Goal: Task Accomplishment & Management: Use online tool/utility

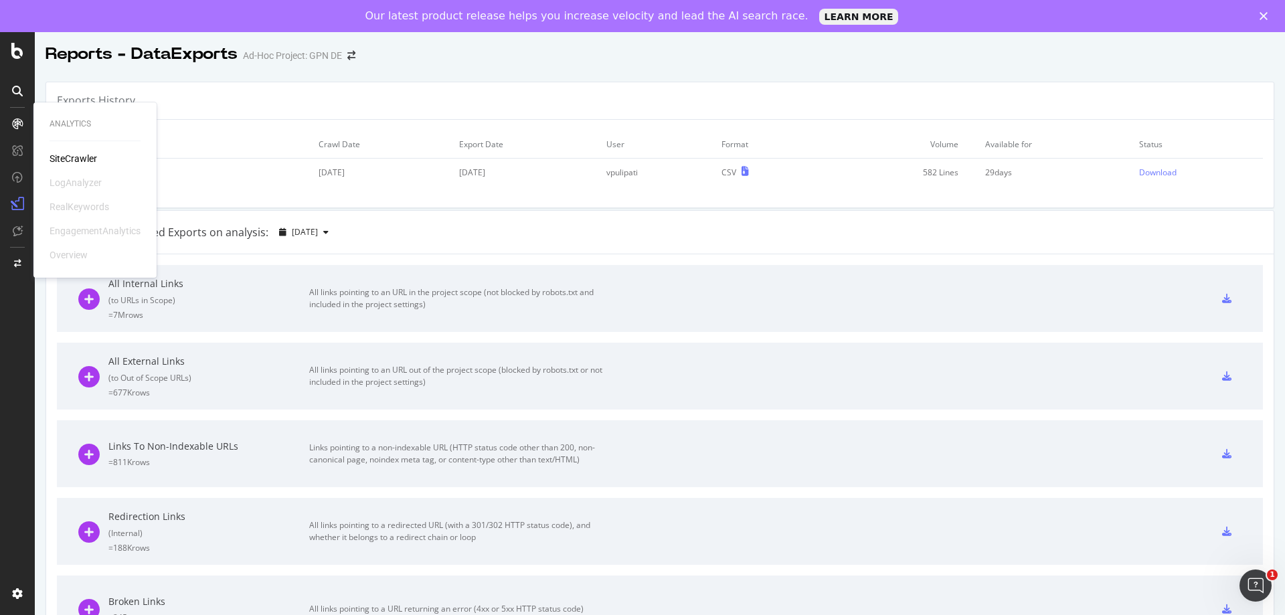
click at [80, 156] on div "SiteCrawler" at bounding box center [74, 158] width 48 height 13
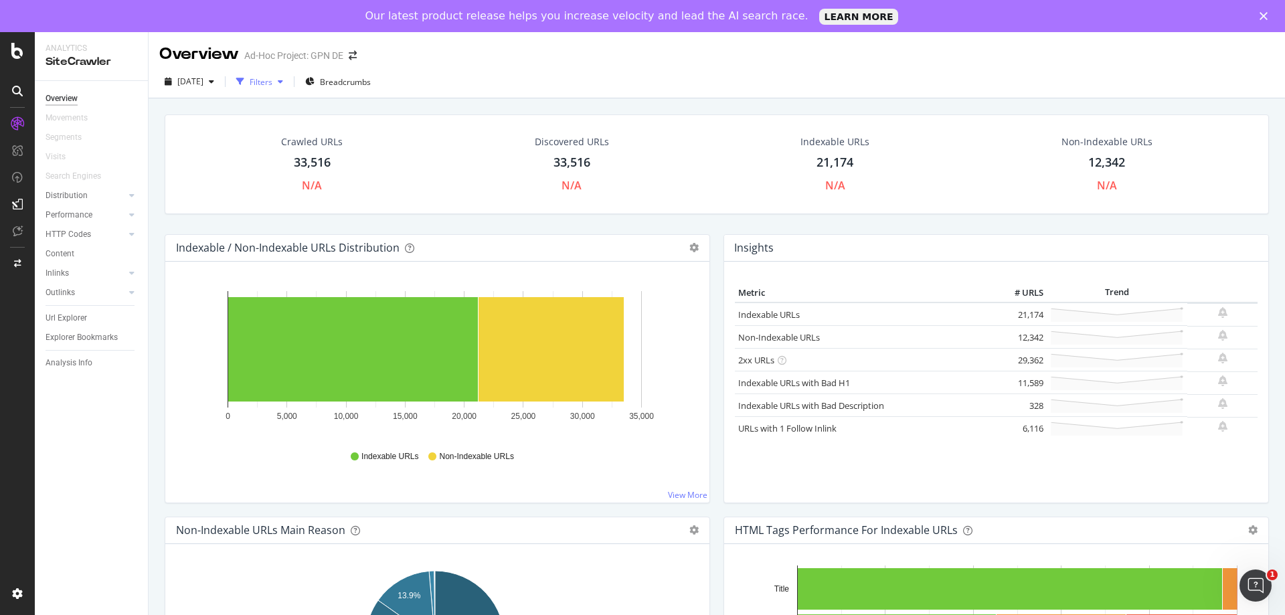
click at [283, 80] on icon "button" at bounding box center [280, 82] width 5 height 8
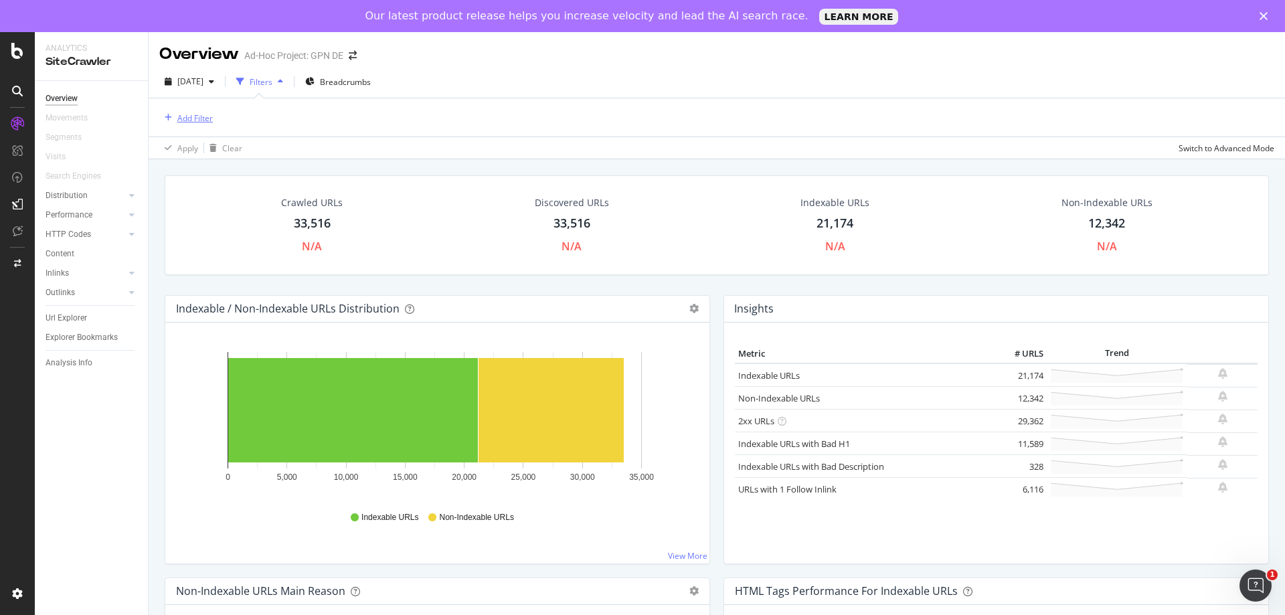
click at [203, 114] on div "Add Filter" at bounding box center [194, 117] width 35 height 11
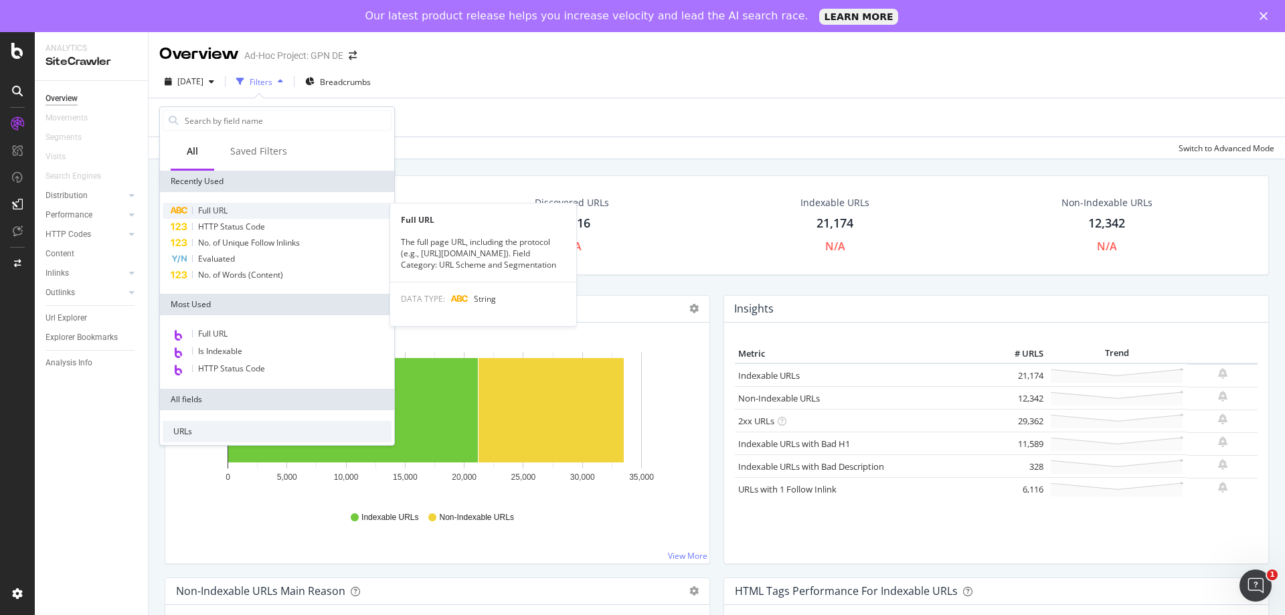
click at [246, 214] on div "Full URL" at bounding box center [277, 211] width 229 height 16
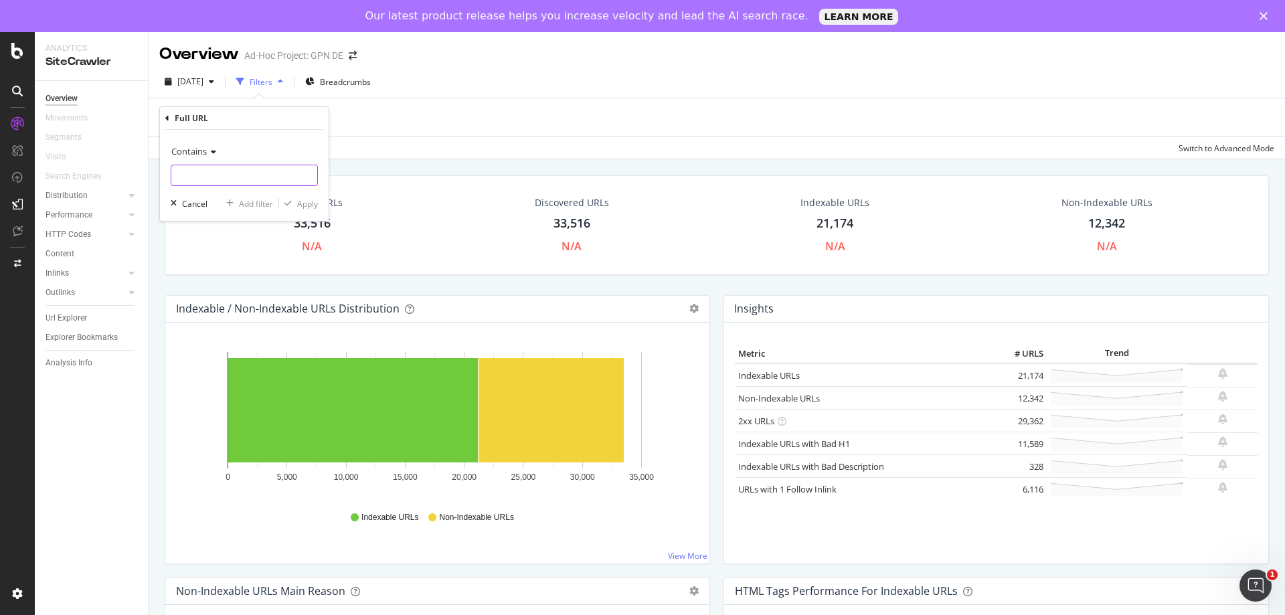
click at [228, 177] on input "text" at bounding box center [244, 175] width 146 height 21
paste input "[URL][DOMAIN_NAME]"
type input "[URL][DOMAIN_NAME]"
drag, startPoint x: 296, startPoint y: 203, endPoint x: 503, endPoint y: 134, distance: 218.1
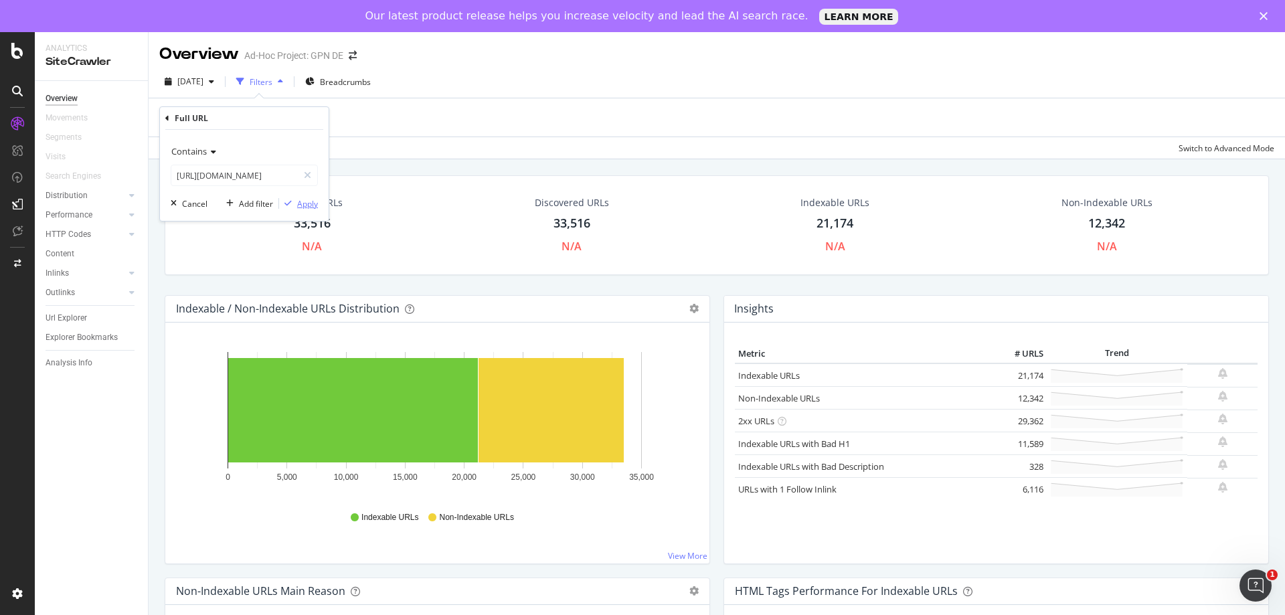
click at [296, 203] on div "button" at bounding box center [288, 204] width 18 height 8
